Goal: Download file/media

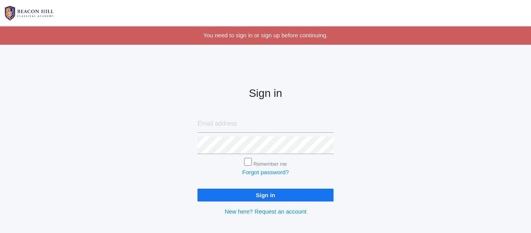
type input "[PERSON_NAME][EMAIL_ADDRESS][PERSON_NAME][DOMAIN_NAME]"
click at [283, 194] on input "Sign in" at bounding box center [265, 195] width 136 height 13
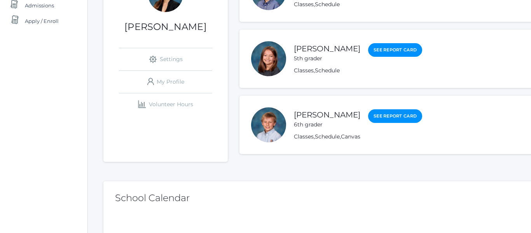
scroll to position [137, 0]
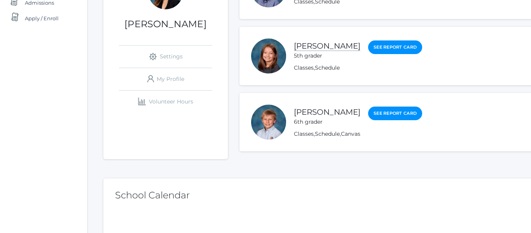
click at [321, 45] on link "[PERSON_NAME]" at bounding box center [327, 46] width 66 height 10
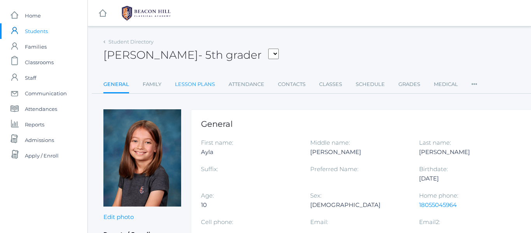
click at [200, 82] on link "Lesson Plans" at bounding box center [195, 85] width 40 height 16
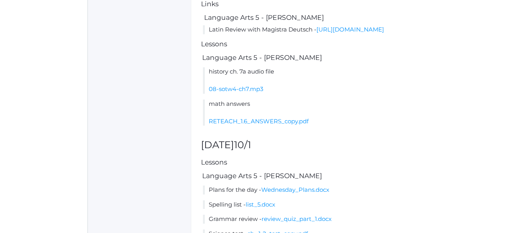
scroll to position [412, 0]
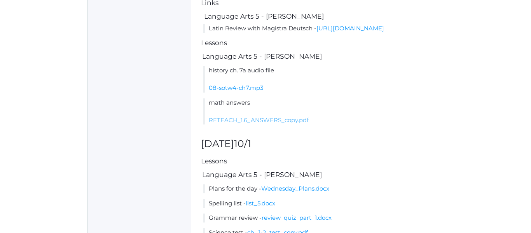
click at [269, 124] on link "RETEACH_1.6_ANSWERS_copy.pdf" at bounding box center [259, 119] width 100 height 7
